Goal: Navigation & Orientation: Understand site structure

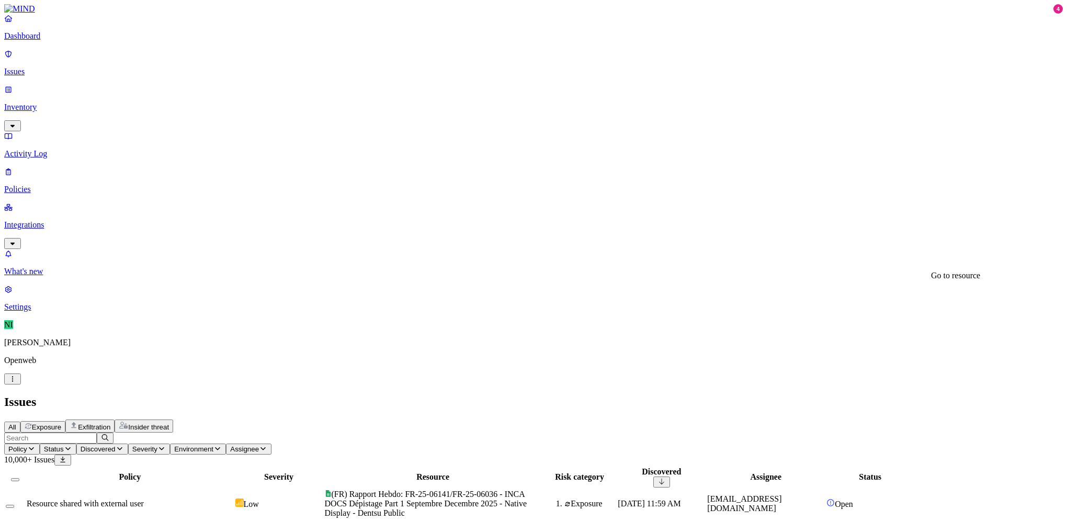
click at [86, 276] on p "What's new" at bounding box center [533, 271] width 1059 height 9
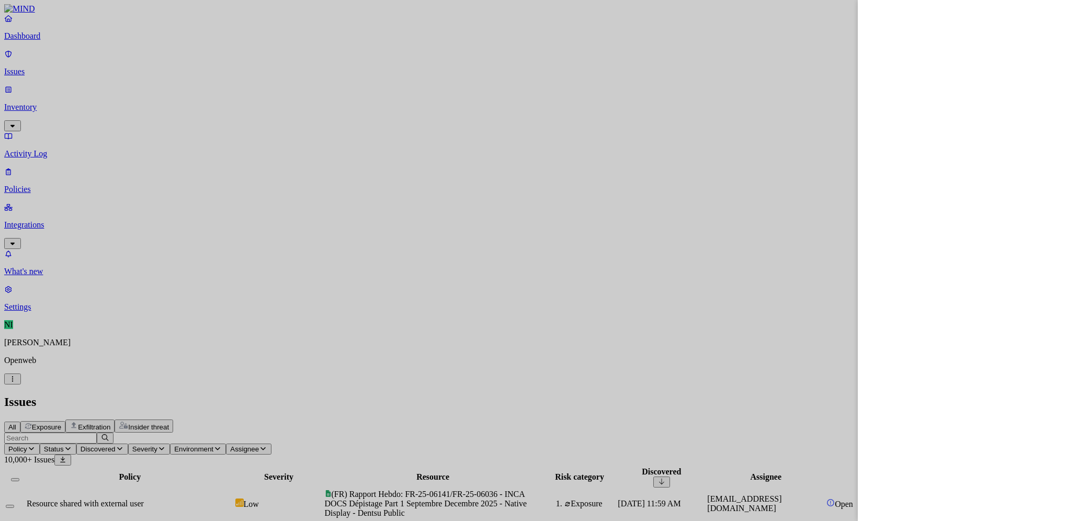
click at [681, 33] on div at bounding box center [533, 260] width 1067 height 521
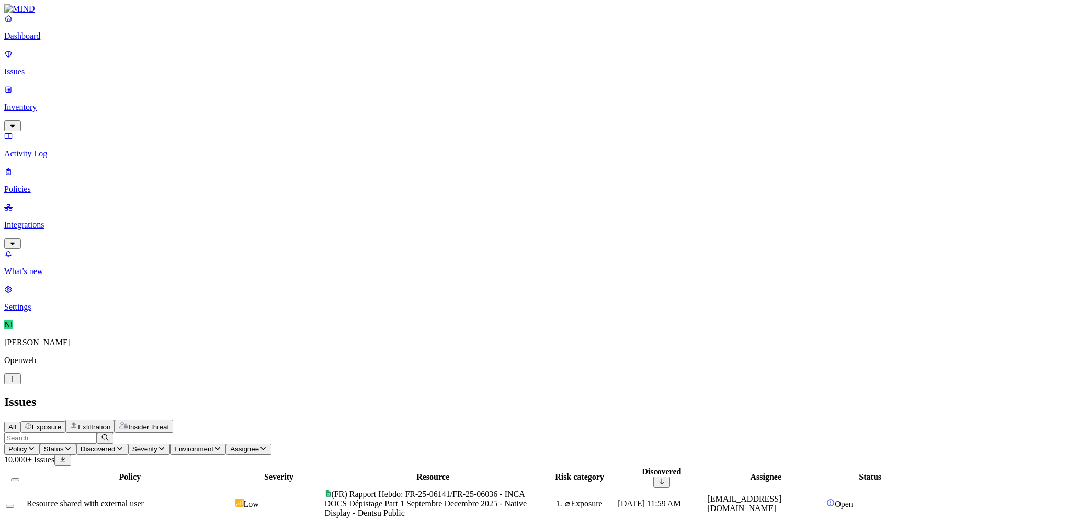
click at [681, 420] on div "All Exposure Exfiltration Insider threat" at bounding box center [533, 426] width 1059 height 13
click at [46, 365] on p "Openweb" at bounding box center [533, 360] width 1059 height 9
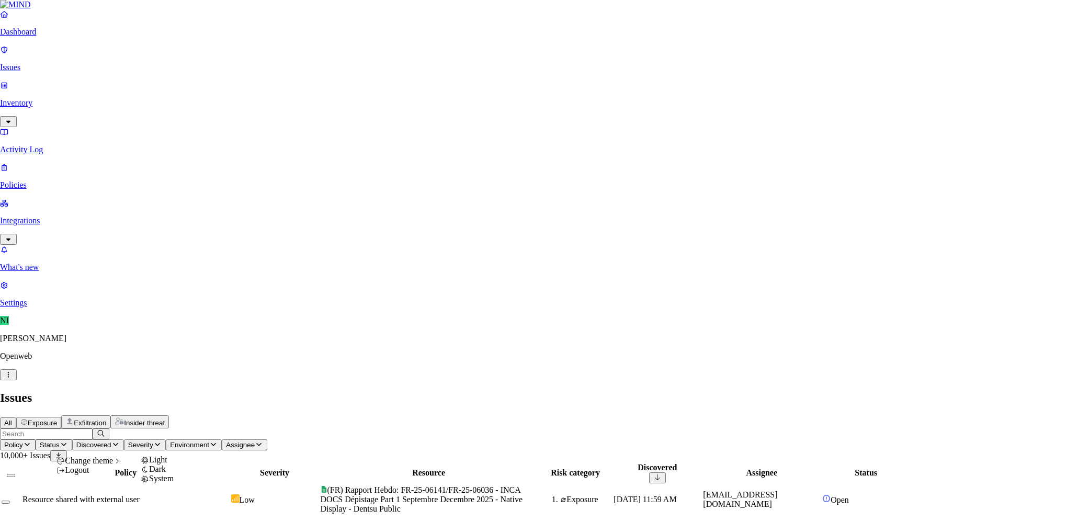
click at [166, 473] on span "Dark" at bounding box center [157, 469] width 17 height 9
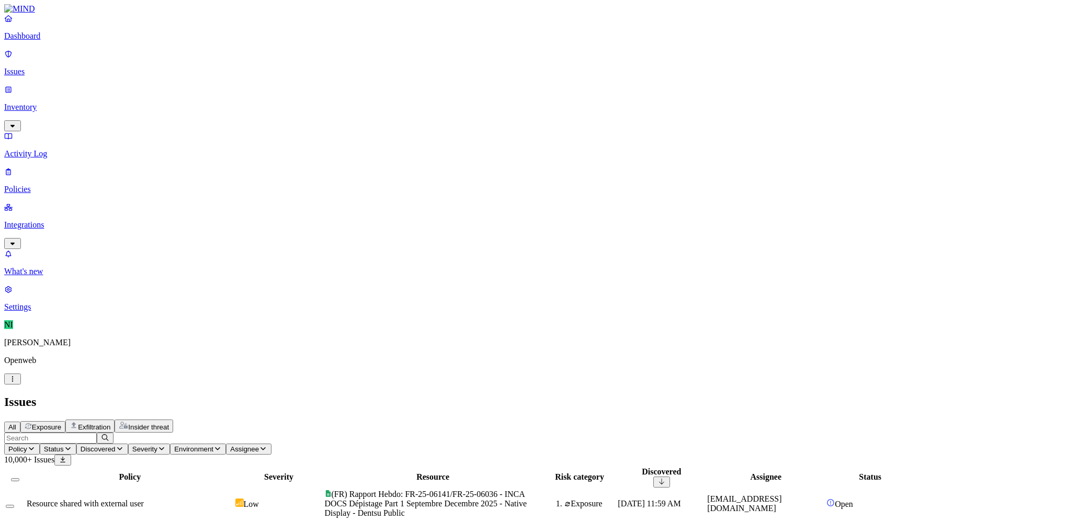
click at [42, 149] on p "Activity Log" at bounding box center [533, 153] width 1059 height 9
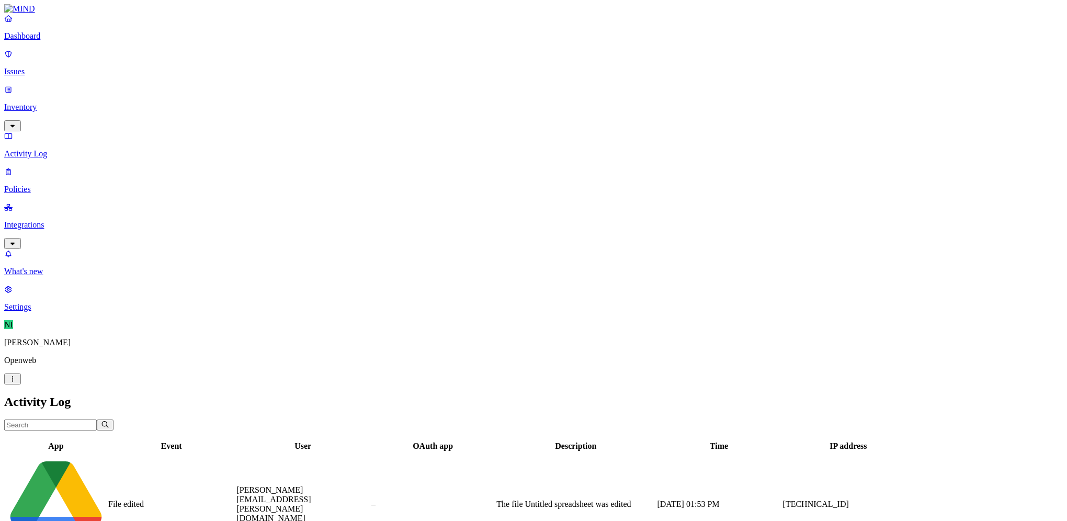
click at [38, 220] on p "Integrations" at bounding box center [533, 224] width 1059 height 9
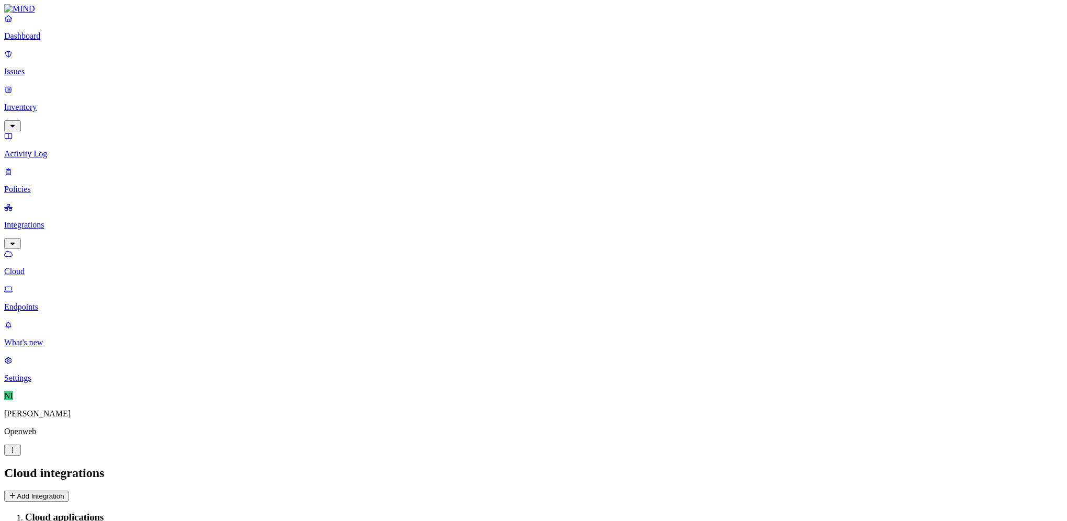
click at [46, 302] on p "Endpoints" at bounding box center [533, 306] width 1059 height 9
